Goal: Task Accomplishment & Management: Use online tool/utility

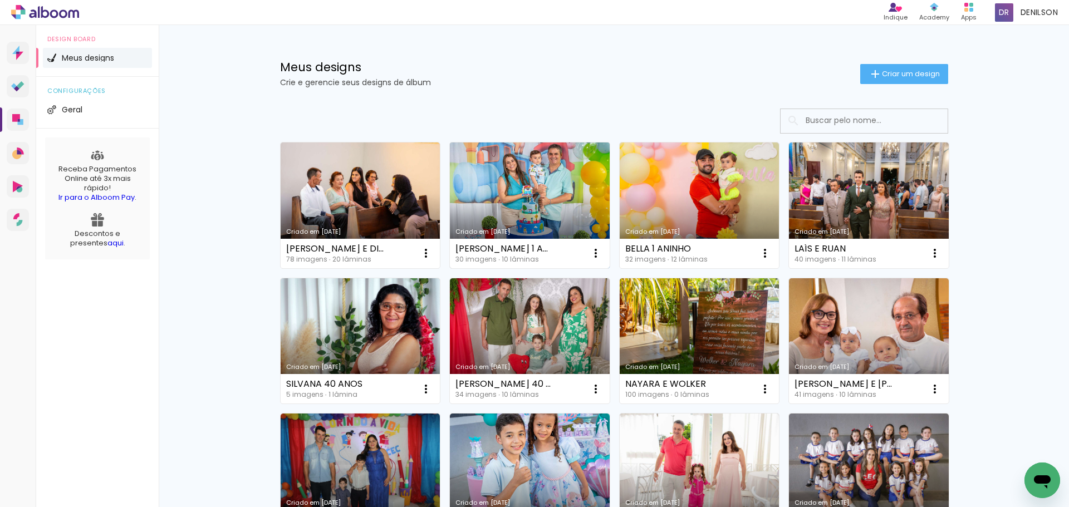
click at [506, 200] on link "Criado em [DATE]" at bounding box center [530, 206] width 160 height 126
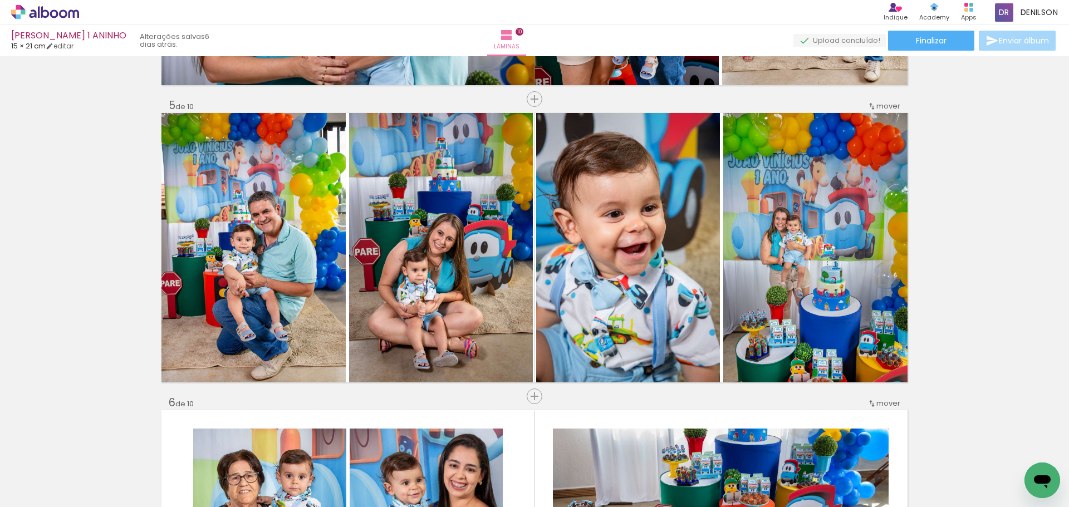
scroll to position [1195, 0]
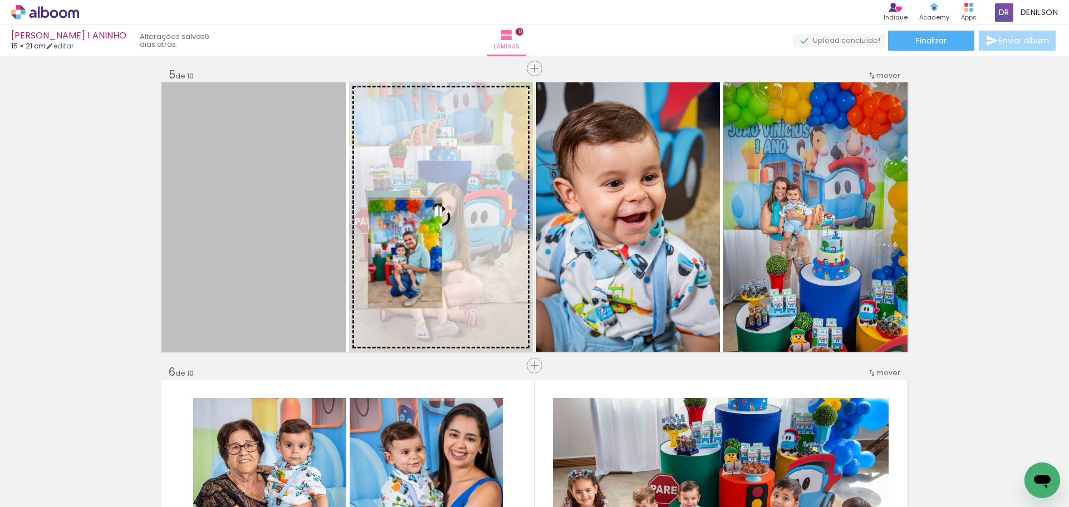
drag, startPoint x: 276, startPoint y: 255, endPoint x: 401, endPoint y: 254, distance: 124.7
click at [0, 0] on slot at bounding box center [0, 0] width 0 height 0
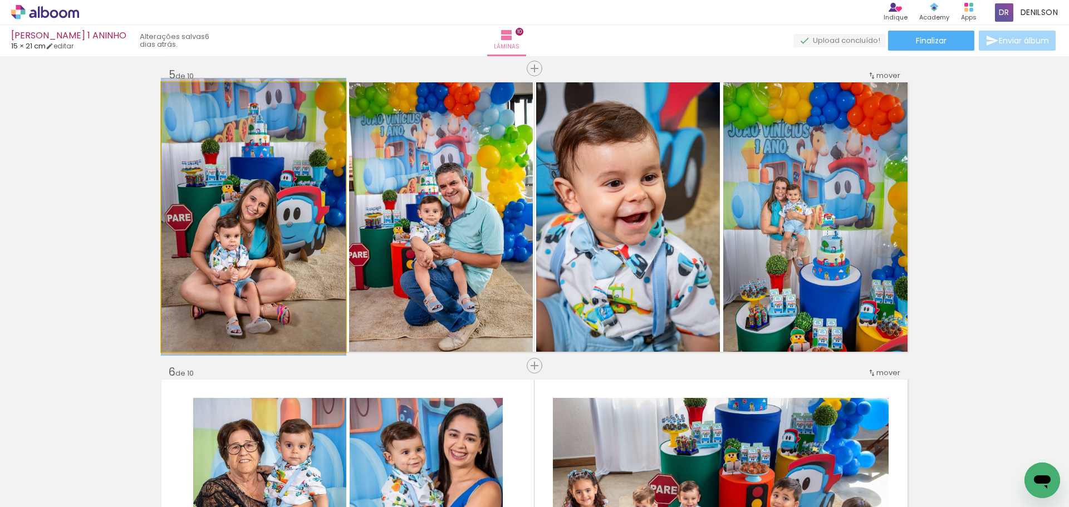
click at [286, 254] on quentale-photo at bounding box center [253, 216] width 184 height 269
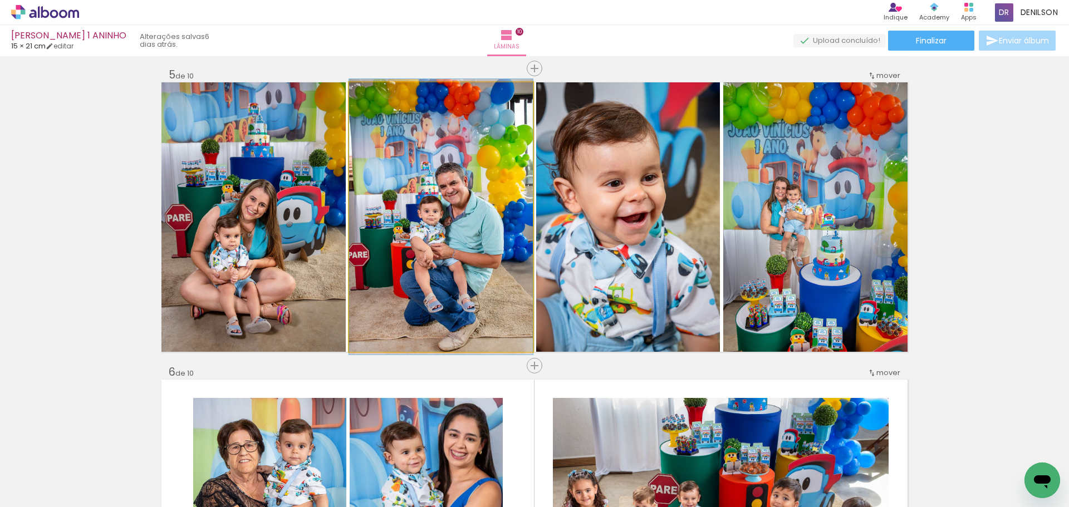
click at [443, 243] on quentale-photo at bounding box center [441, 216] width 184 height 269
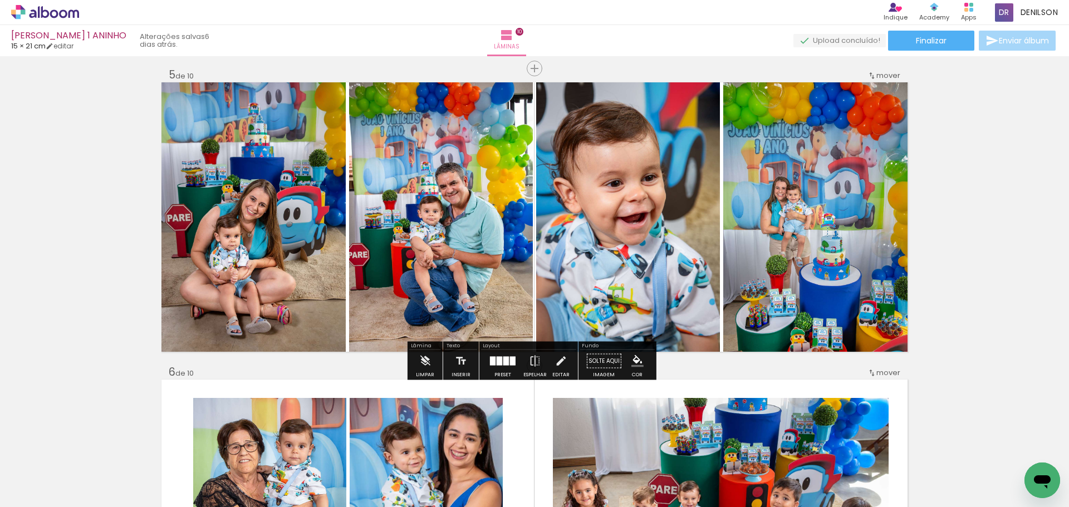
click at [957, 218] on div "Inserir lâmina 1 de 10 Inserir lâmina 2 de 10 Inserir lâmina 3 de 10 Inserir lâ…" at bounding box center [534, 500] width 1069 height 3271
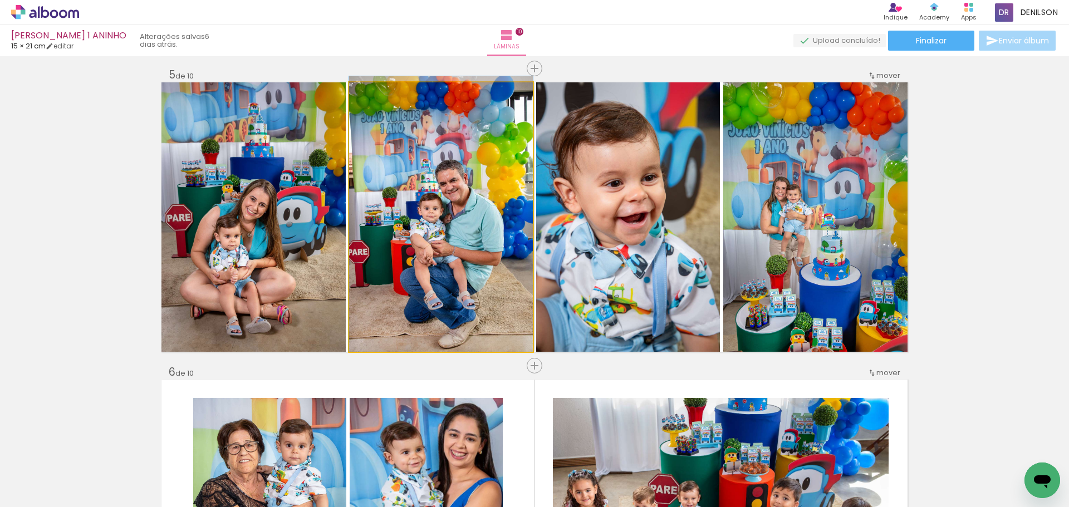
drag, startPoint x: 428, startPoint y: 230, endPoint x: 429, endPoint y: 224, distance: 6.1
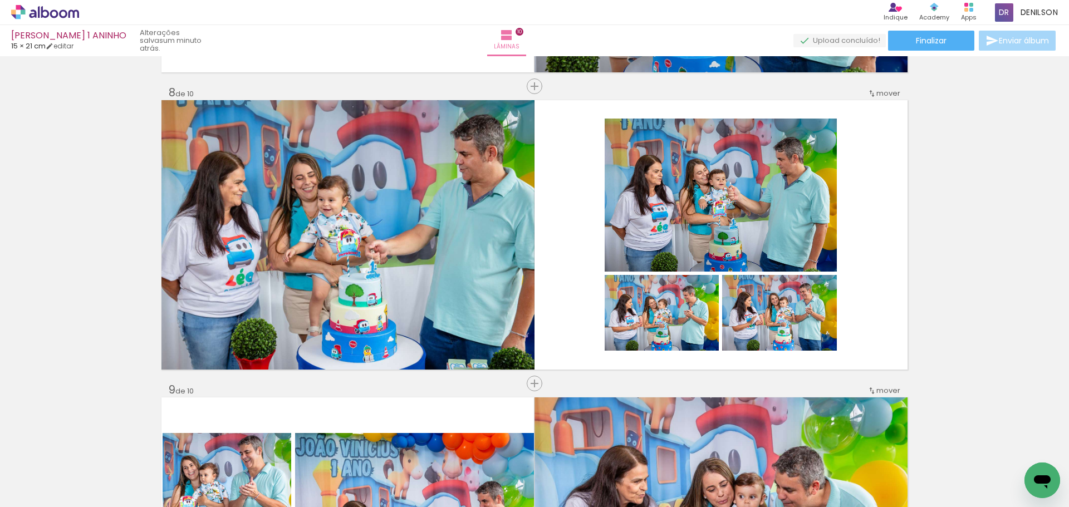
scroll to position [2043, 0]
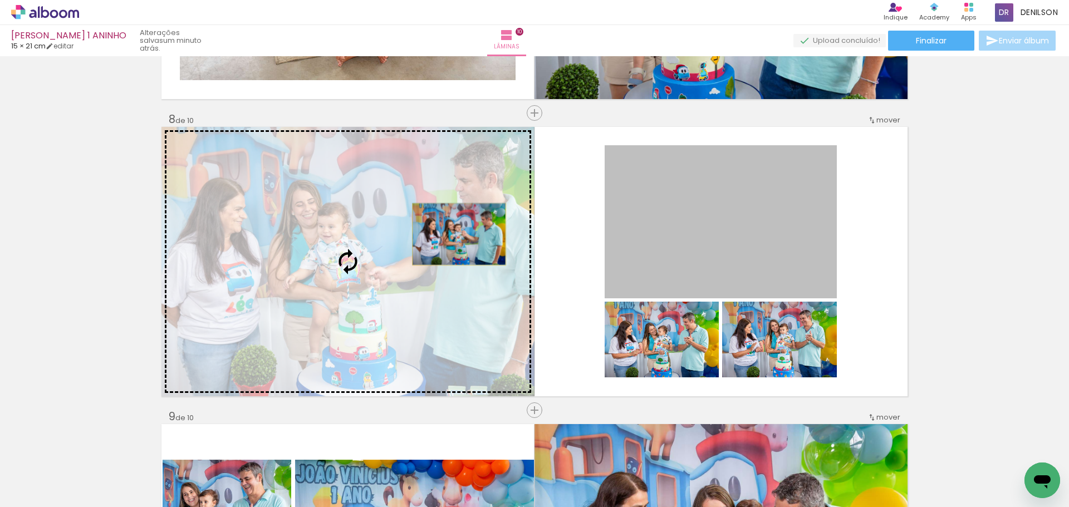
drag, startPoint x: 713, startPoint y: 235, endPoint x: 455, endPoint y: 234, distance: 257.8
click at [0, 0] on slot at bounding box center [0, 0] width 0 height 0
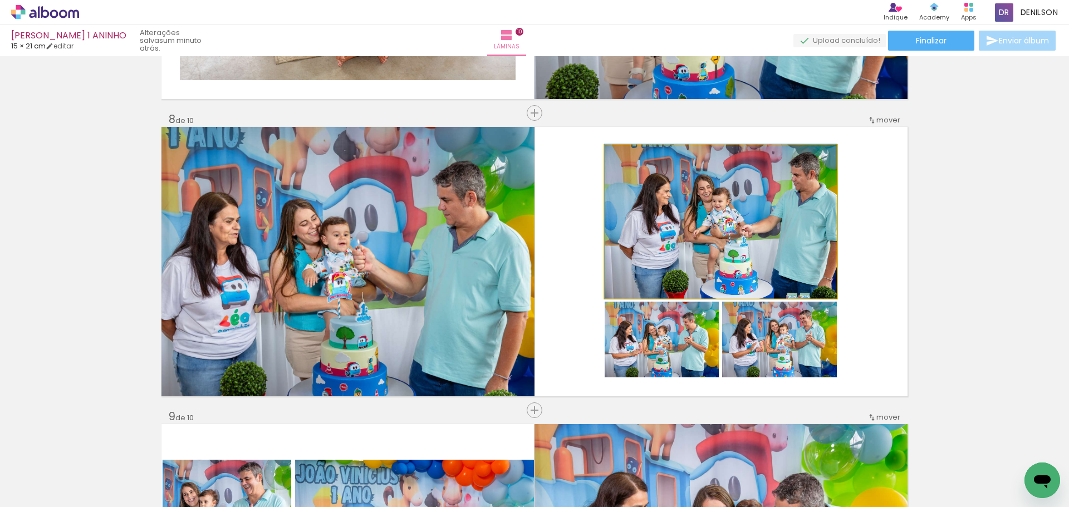
click at [748, 237] on quentale-photo at bounding box center [721, 221] width 232 height 153
click at [761, 233] on quentale-photo at bounding box center [721, 221] width 232 height 153
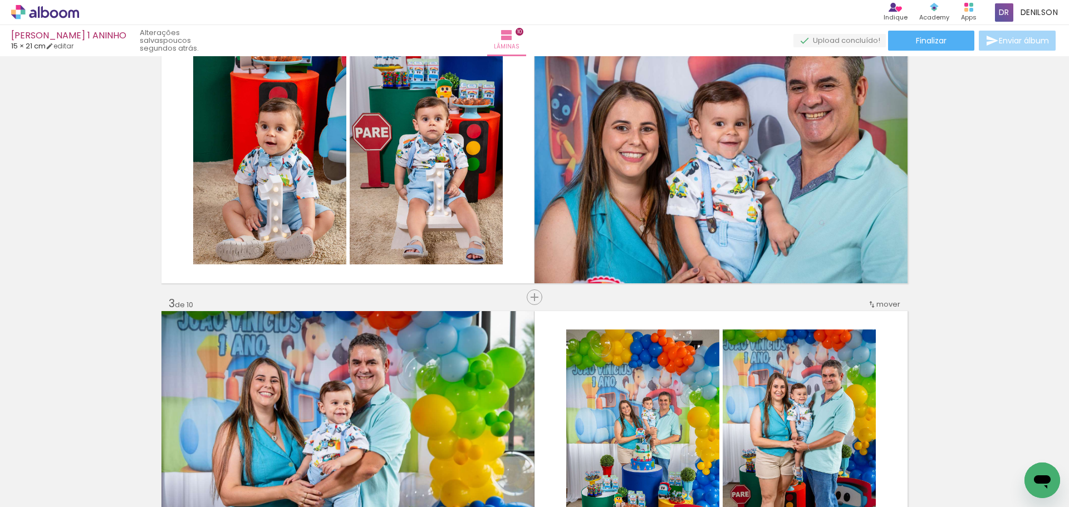
scroll to position [371, 0]
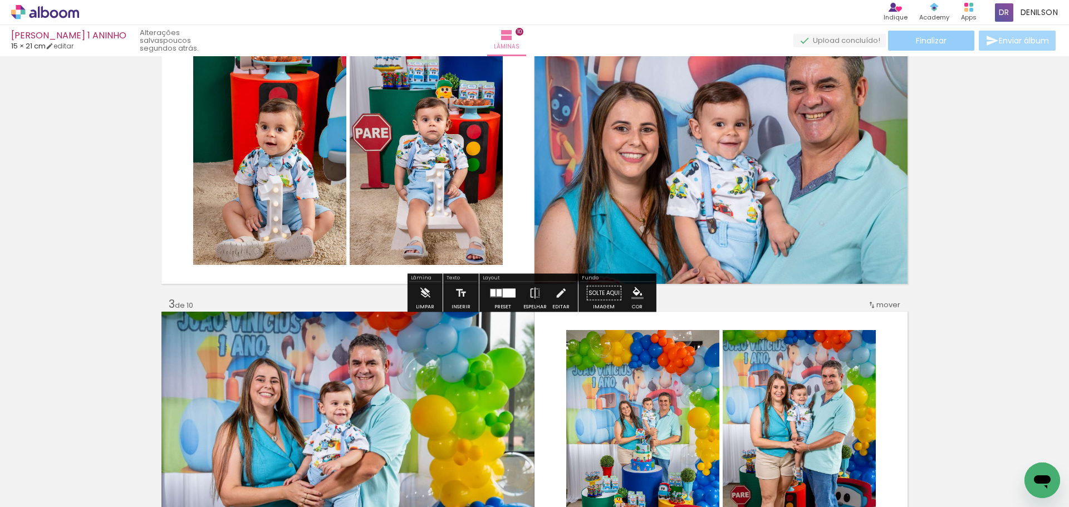
click at [944, 42] on paper-button "Finalizar" at bounding box center [931, 41] width 86 height 20
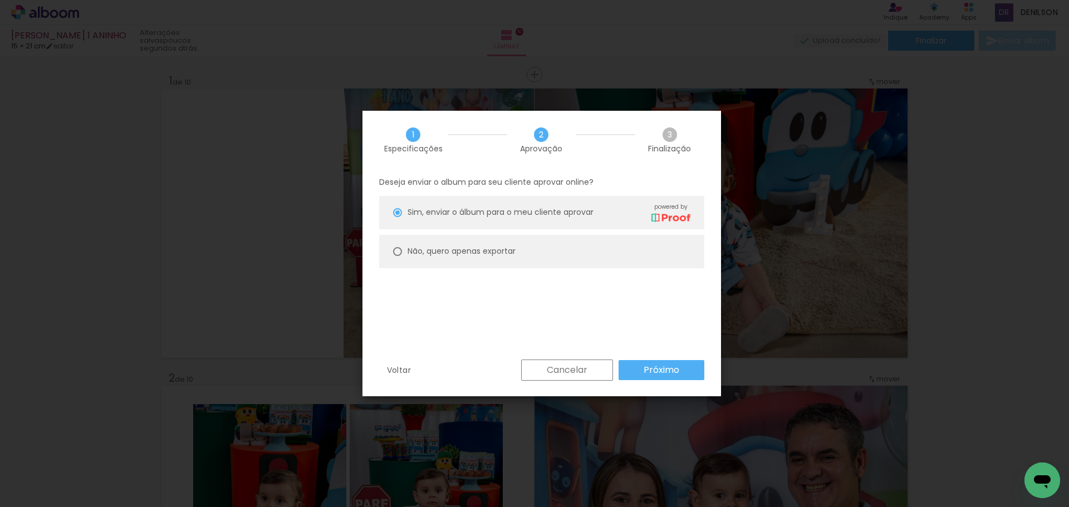
click at [0, 0] on slot "Não, quero apenas exportar" at bounding box center [0, 0] width 0 height 0
type paper-radio-button "on"
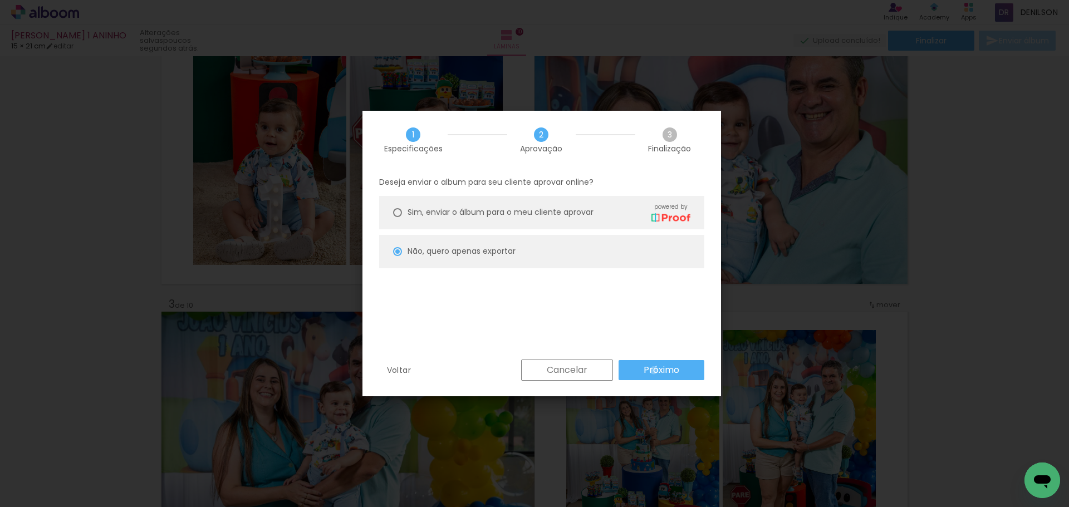
drag, startPoint x: 654, startPoint y: 370, endPoint x: 652, endPoint y: 336, distance: 34.6
click at [0, 0] on slot "Próximo" at bounding box center [0, 0] width 0 height 0
type input "Alta, 300 DPI"
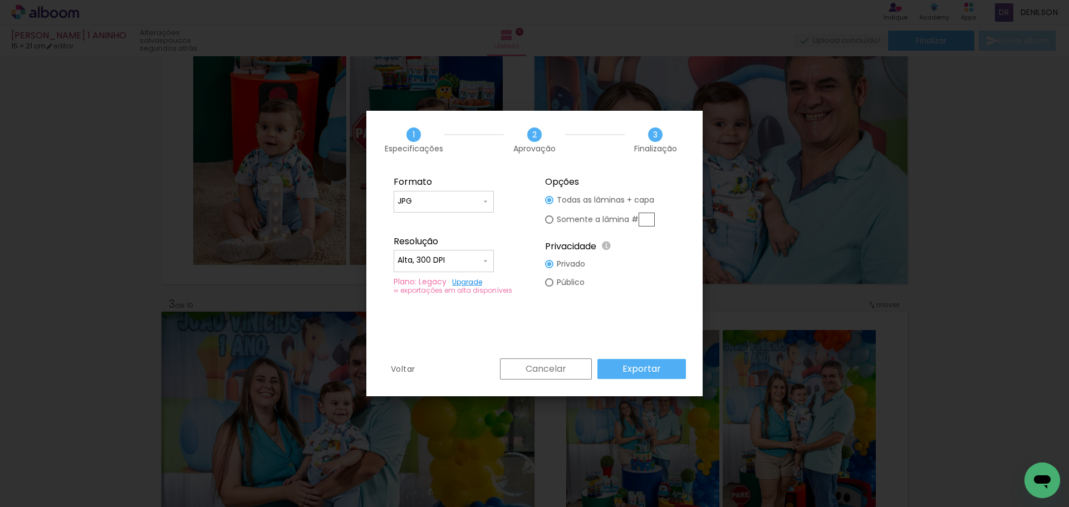
click at [641, 220] on input "text" at bounding box center [647, 220] width 16 height 14
type paper-radio-button "on"
type input "5"
click at [0, 0] on slot "Exportar" at bounding box center [0, 0] width 0 height 0
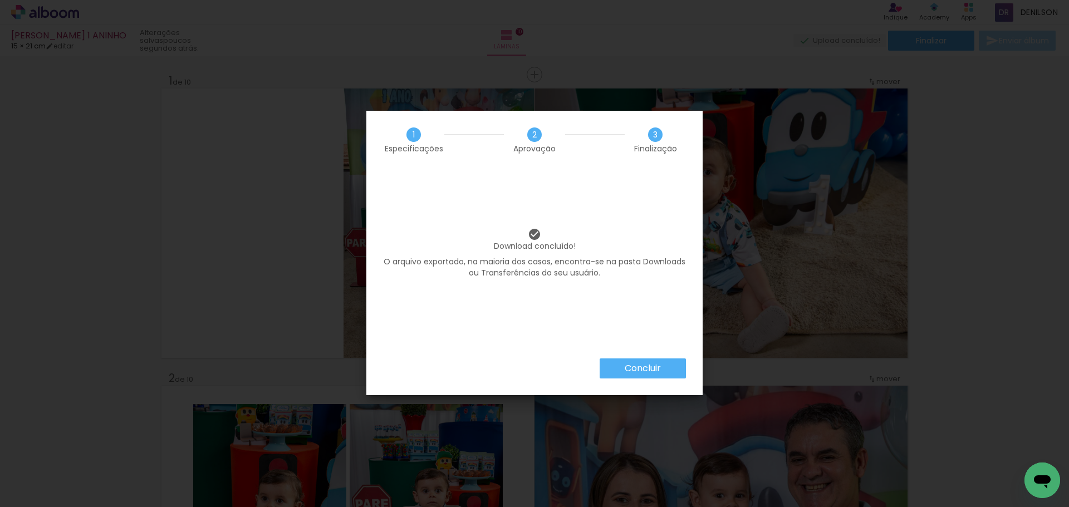
scroll to position [371, 0]
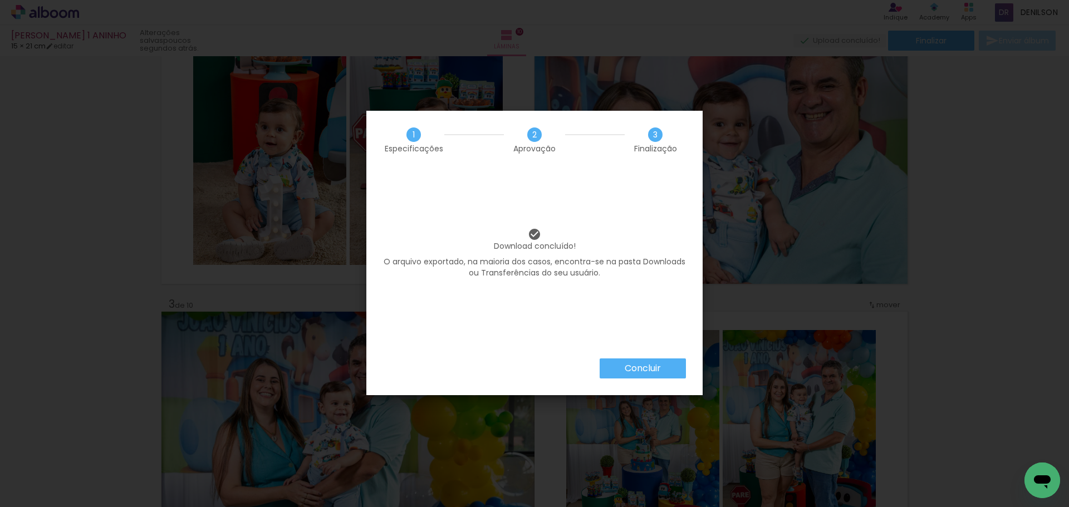
click at [0, 0] on slot "Concluir" at bounding box center [0, 0] width 0 height 0
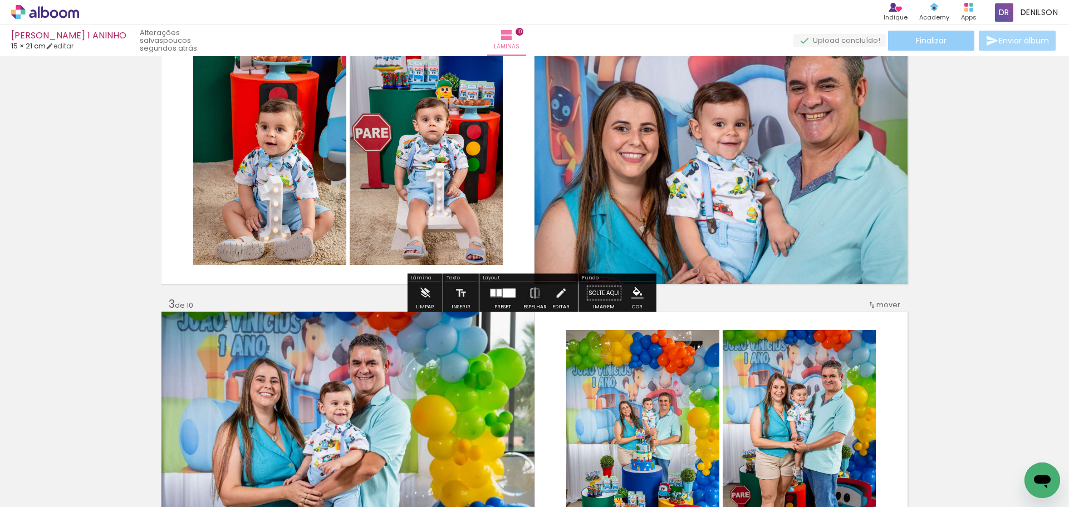
click at [936, 37] on span "Finalizar" at bounding box center [931, 41] width 31 height 8
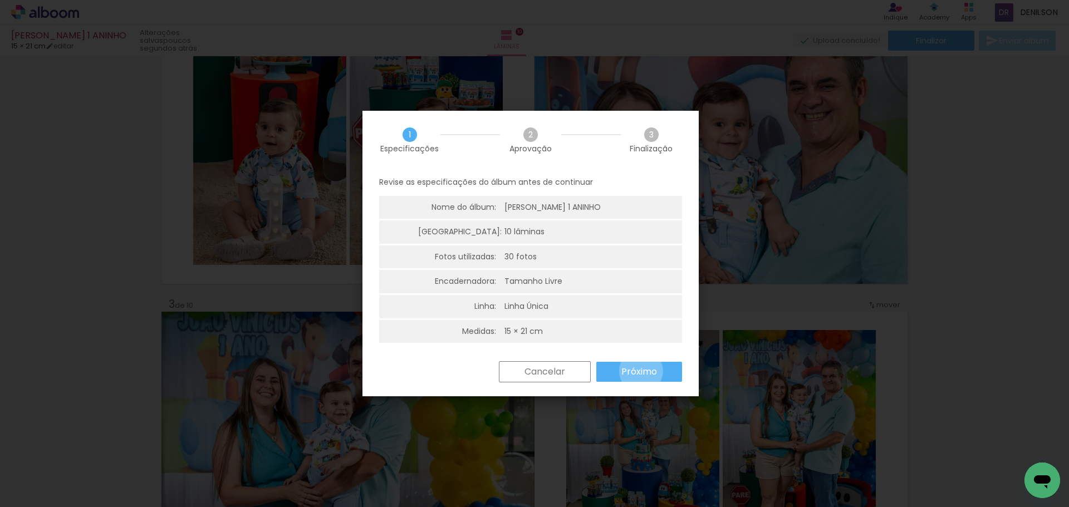
click at [0, 0] on slot "Próximo" at bounding box center [0, 0] width 0 height 0
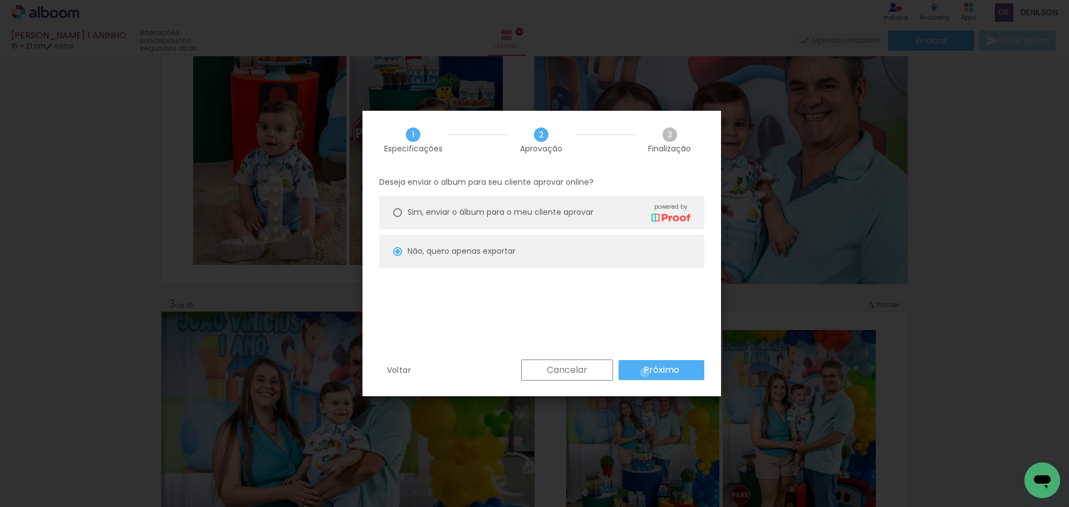
click at [0, 0] on slot "Próximo" at bounding box center [0, 0] width 0 height 0
type input "Alta, 300 DPI"
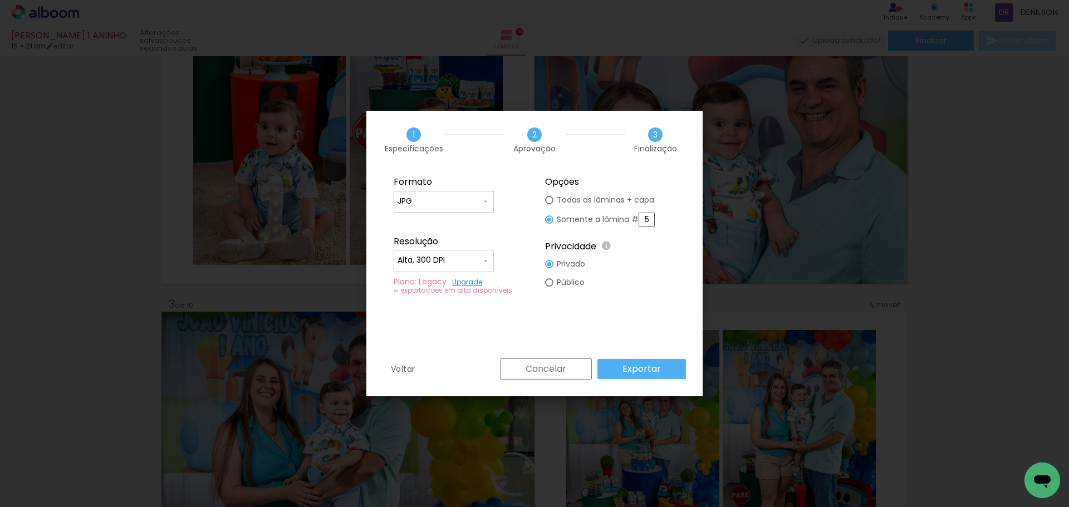
drag, startPoint x: 647, startPoint y: 222, endPoint x: 652, endPoint y: 221, distance: 5.6
click at [652, 221] on input "5" at bounding box center [647, 220] width 16 height 14
type paper-radio-button "on"
type input "8"
click at [0, 0] on slot "Exportar" at bounding box center [0, 0] width 0 height 0
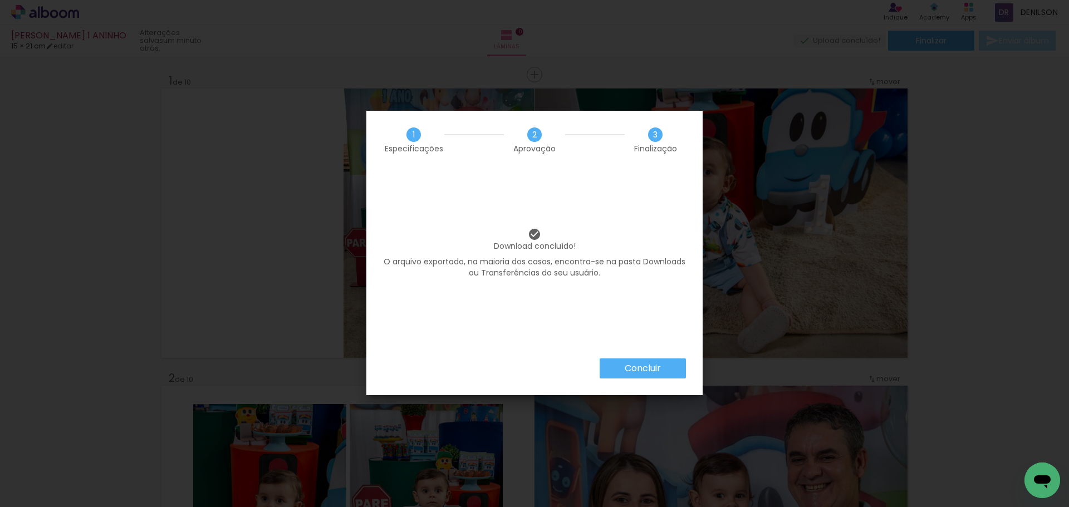
scroll to position [371, 0]
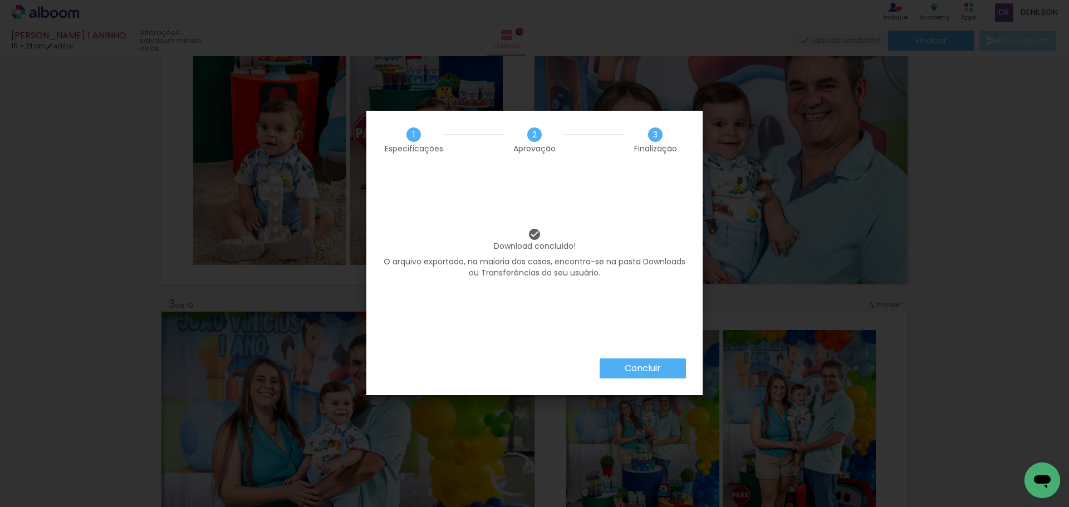
click at [0, 0] on slot "Concluir" at bounding box center [0, 0] width 0 height 0
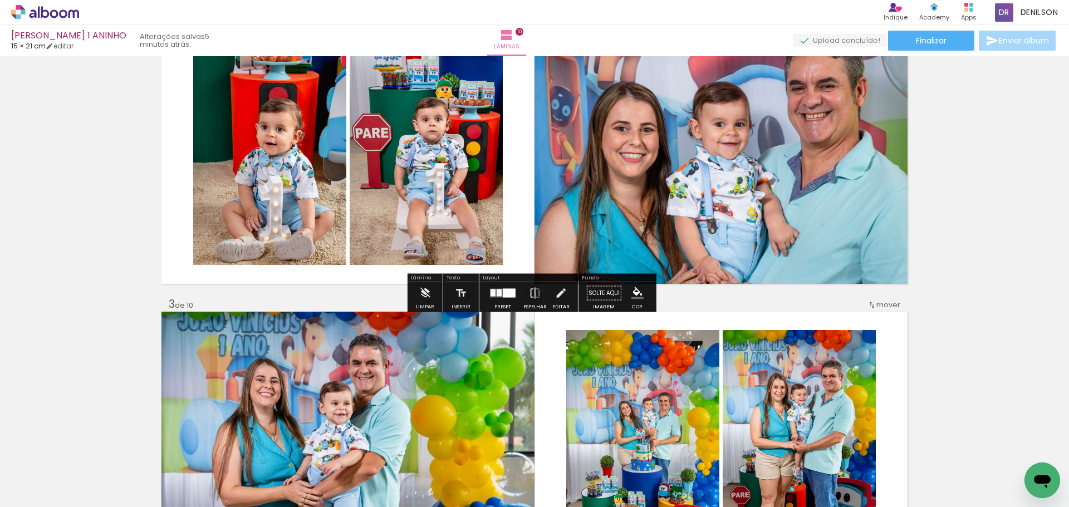
click at [60, 10] on icon at bounding box center [45, 12] width 68 height 14
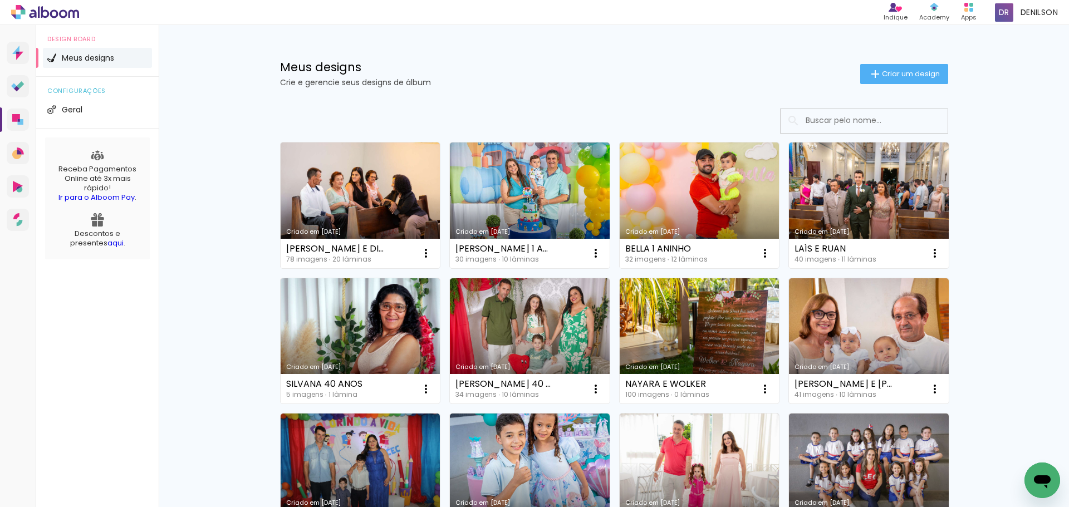
drag, startPoint x: 54, startPoint y: 48, endPoint x: 560, endPoint y: 105, distance: 509.3
click at [912, 70] on span "Criar um design" at bounding box center [911, 73] width 58 height 7
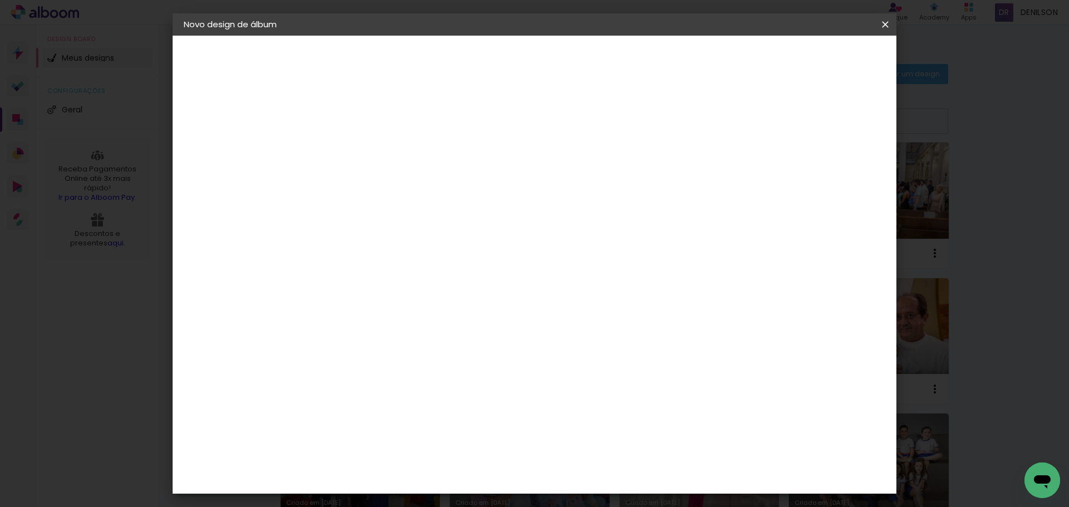
click at [366, 148] on input at bounding box center [366, 149] width 0 height 17
type input "s"
type input "SAMUEL - SMASH THE CAKE"
type paper-input "SAMUEL - SMASH THE CAKE"
click at [0, 0] on slot "Avançar" at bounding box center [0, 0] width 0 height 0
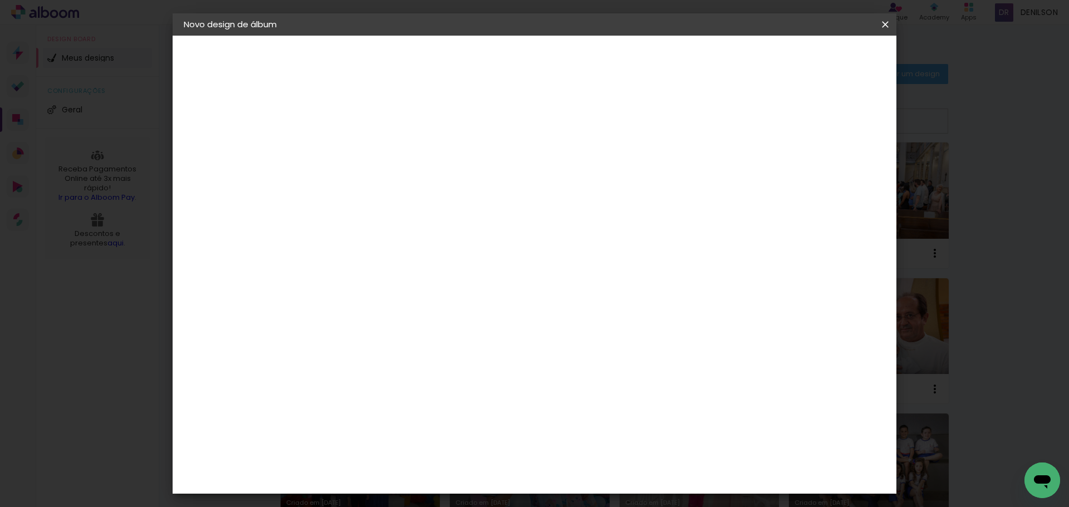
click at [0, 0] on slot "Tamanho Livre" at bounding box center [0, 0] width 0 height 0
click at [0, 0] on slot "Avançar" at bounding box center [0, 0] width 0 height 0
drag, startPoint x: 344, startPoint y: 316, endPoint x: 286, endPoint y: 309, distance: 58.3
click at [283, 36] on quentale-album-spec "Iniciar design Iniciar design" at bounding box center [535, 36] width 724 height 0
type input "15,2"
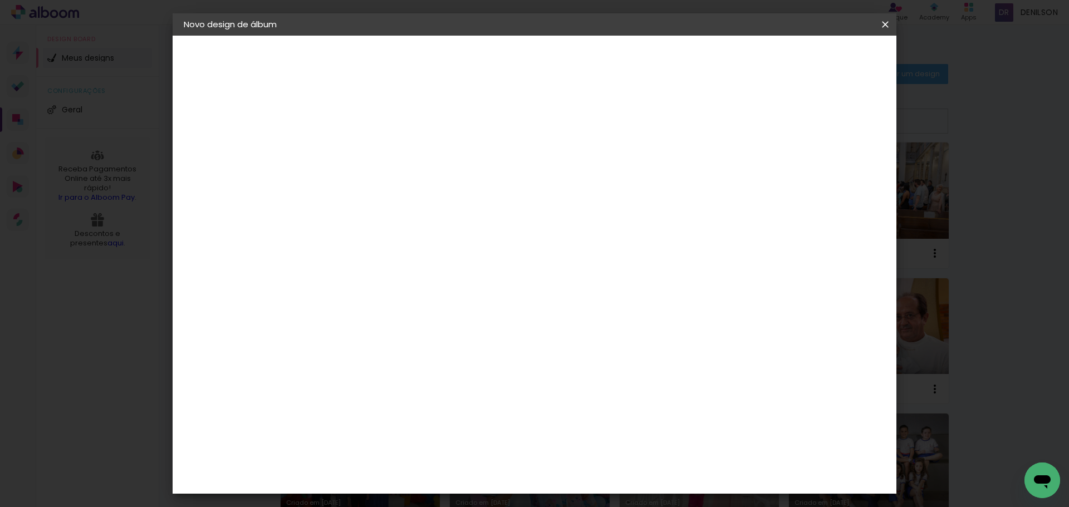
type paper-input "15,2"
type input "6"
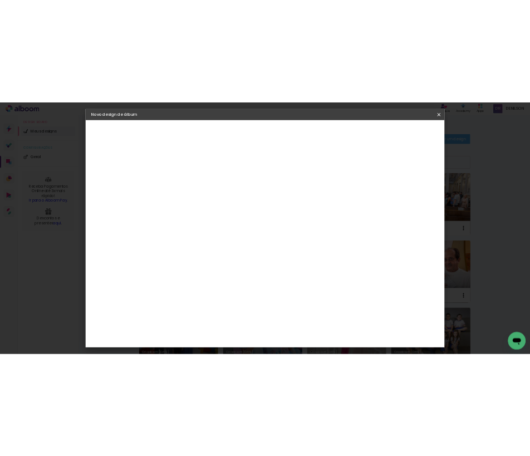
scroll to position [105, 0]
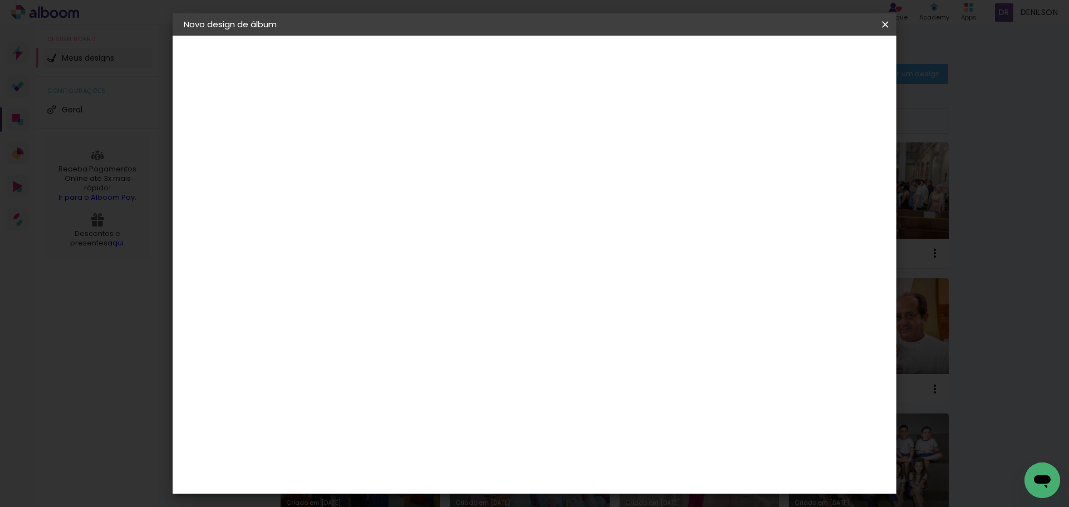
type input "42"
type paper-input "42"
type input "4"
type paper-input "4"
click at [829, 173] on input "4" at bounding box center [824, 168] width 20 height 17
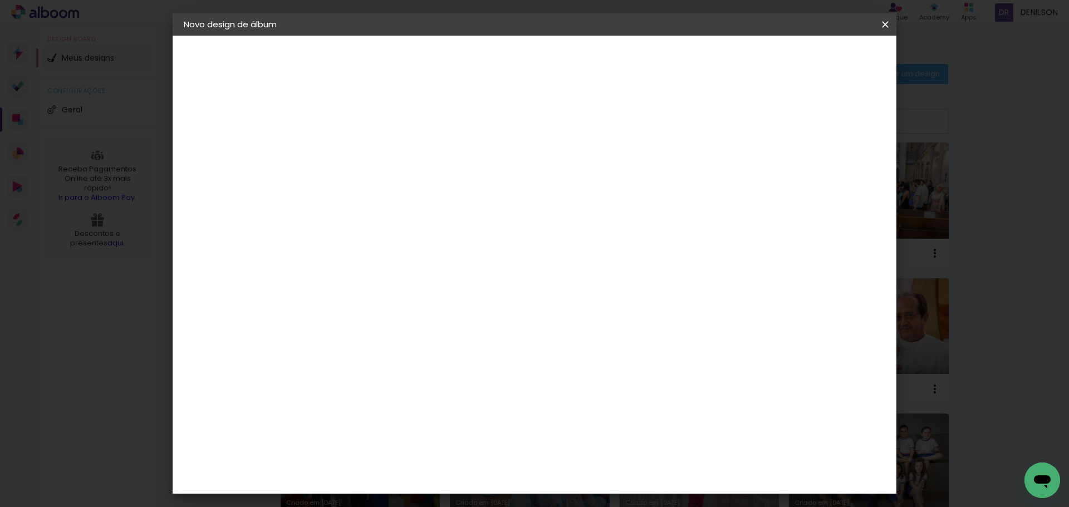
type input "3"
type paper-input "3"
click at [829, 173] on input "3" at bounding box center [824, 168] width 20 height 17
type input "2"
type paper-input "2"
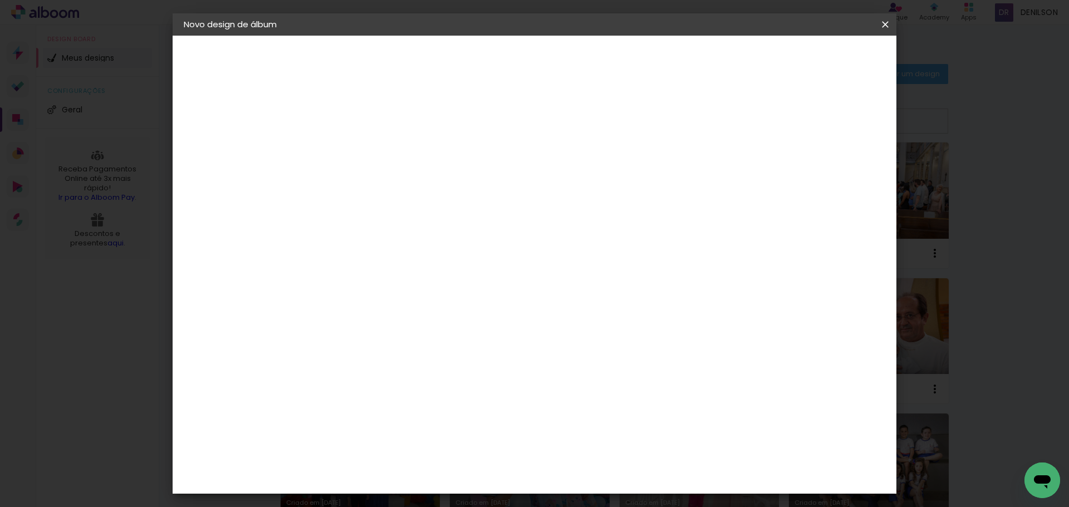
click at [832, 172] on input "2" at bounding box center [829, 168] width 20 height 17
drag, startPoint x: 833, startPoint y: 172, endPoint x: 841, endPoint y: 176, distance: 9.5
type input "1"
type paper-input "1"
click at [837, 175] on input "1" at bounding box center [833, 168] width 20 height 17
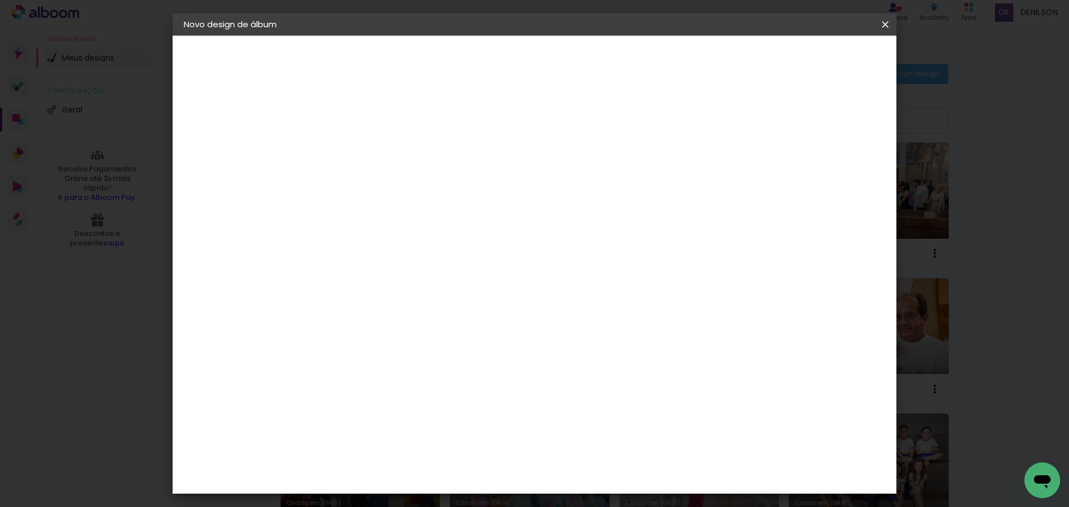
click at [841, 176] on div at bounding box center [841, 176] width 37 height 1
type input "0"
click at [838, 174] on input "0" at bounding box center [833, 168] width 20 height 17
click at [816, 60] on span "Iniciar design" at bounding box center [790, 59] width 51 height 8
